Goal: Task Accomplishment & Management: Use online tool/utility

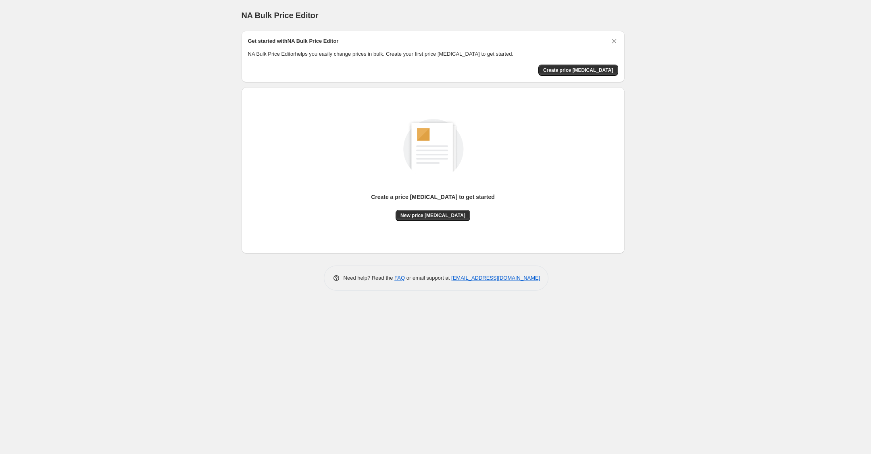
click at [442, 209] on div "Create a price change job to get started" at bounding box center [433, 201] width 124 height 17
click at [435, 218] on button "New price change job" at bounding box center [433, 215] width 75 height 11
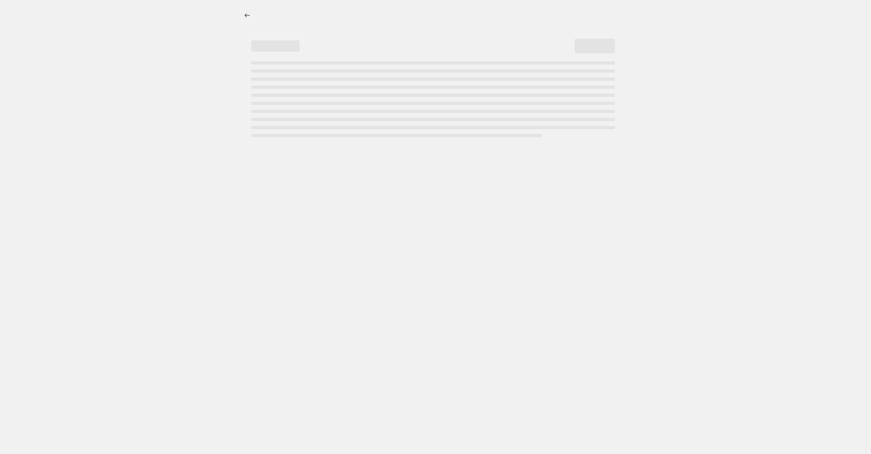
select select "percentage"
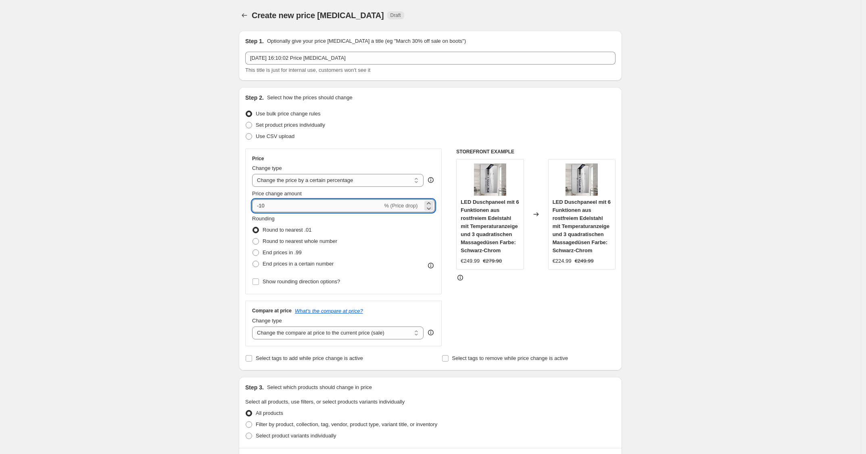
click at [321, 209] on input "-10" at bounding box center [317, 205] width 130 height 13
type input "-1"
type input "-25"
click at [498, 167] on img at bounding box center [490, 179] width 32 height 32
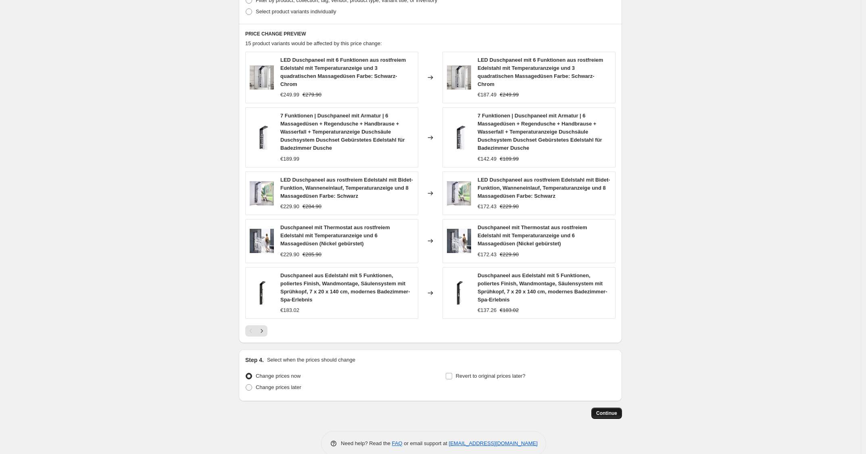
click at [616, 410] on span "Continue" at bounding box center [606, 413] width 21 height 6
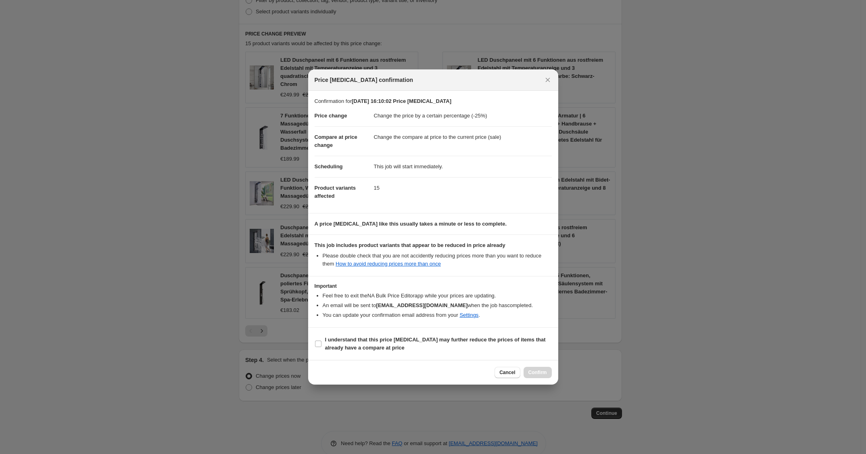
click at [543, 377] on div "Cancel Confirm" at bounding box center [523, 372] width 57 height 11
click at [487, 357] on section "I understand that this price change job may further reduce the prices of items …" at bounding box center [433, 344] width 250 height 32
click at [491, 345] on span "I understand that this price change job may further reduce the prices of items …" at bounding box center [438, 344] width 227 height 16
click at [322, 345] on input "I understand that this price change job may further reduce the prices of items …" at bounding box center [318, 343] width 6 height 6
checkbox input "true"
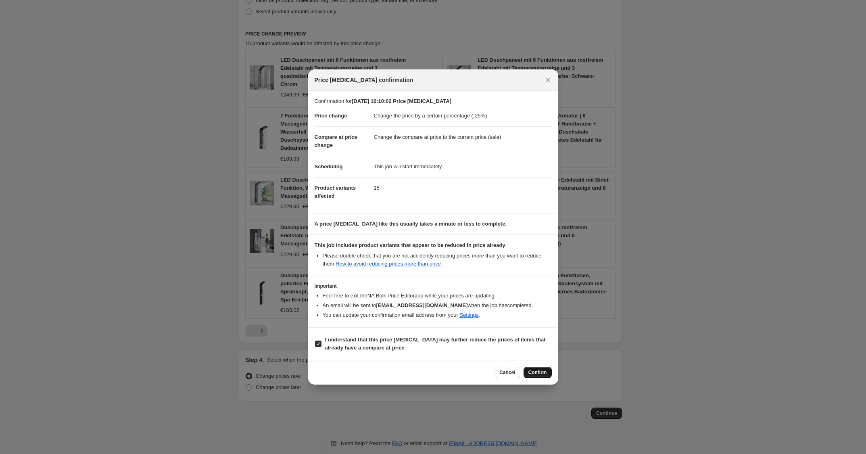
click at [525, 371] on button "Confirm" at bounding box center [538, 372] width 28 height 11
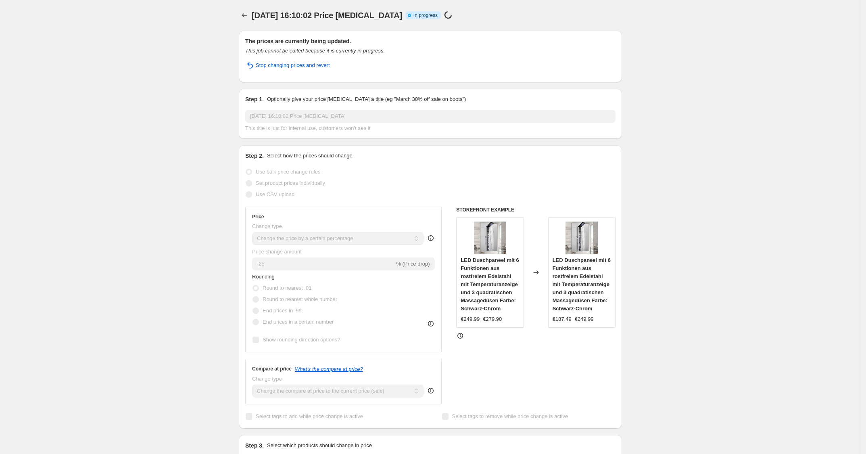
click at [409, 58] on div "The prices are currently being updated. This job cannot be edited because it is…" at bounding box center [430, 56] width 370 height 39
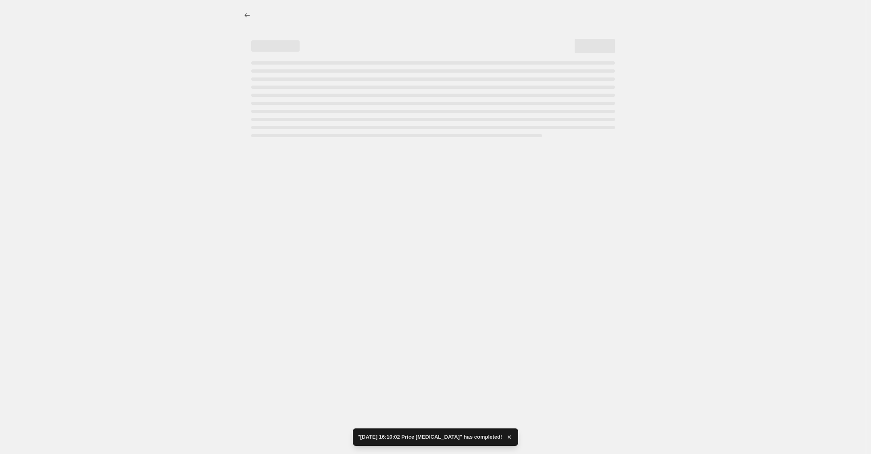
select select "percentage"
